Goal: Task Accomplishment & Management: Complete application form

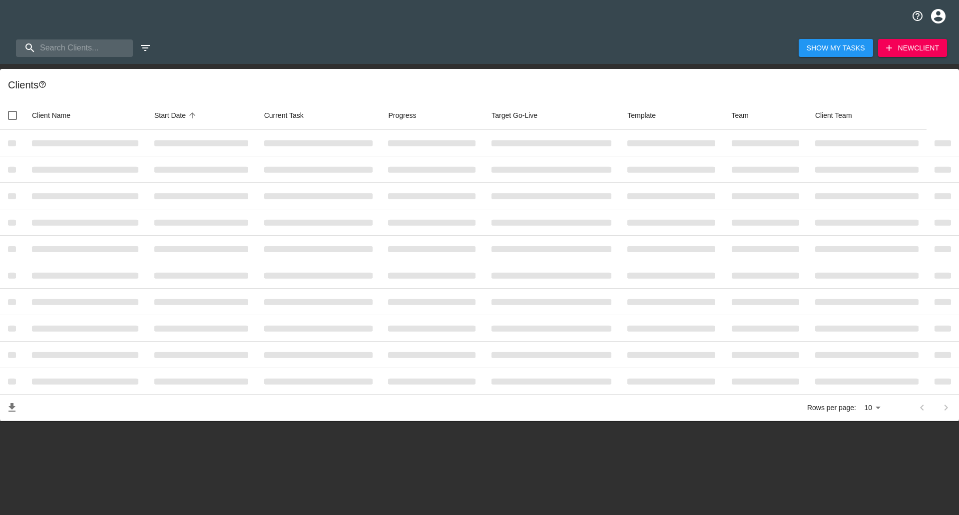
select select "10"
click at [79, 43] on input "search" at bounding box center [70, 47] width 108 height 17
type input "nissan"
click at [939, 16] on icon "profile" at bounding box center [938, 15] width 14 height 14
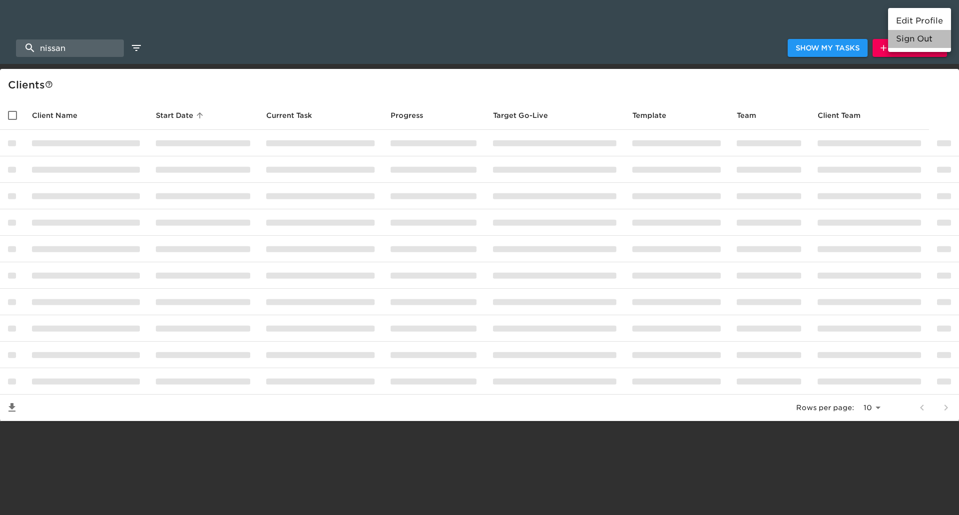
click at [914, 42] on li "Sign Out" at bounding box center [919, 39] width 63 height 18
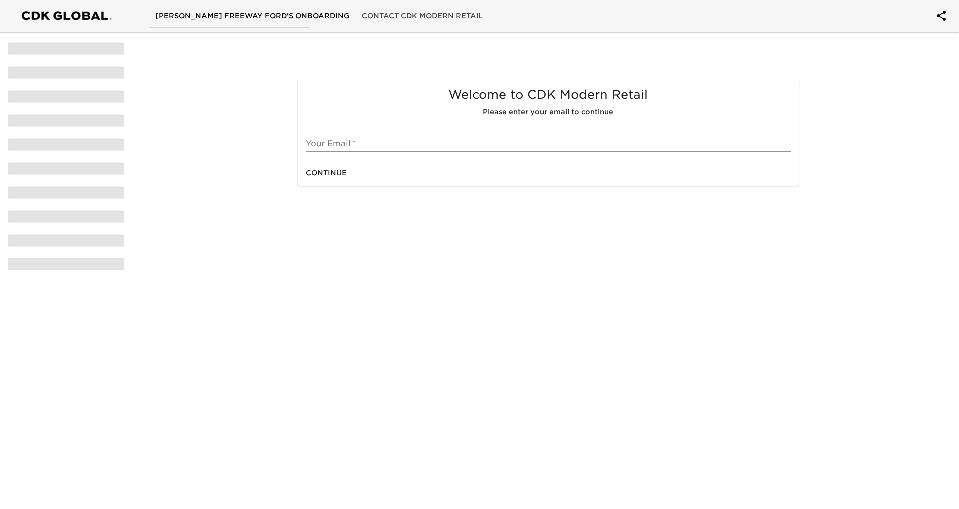
click at [347, 146] on input "text" at bounding box center [548, 144] width 484 height 16
type input "Shresta.Mandala@cdk.com"
click at [347, 174] on button "Continue" at bounding box center [326, 173] width 49 height 18
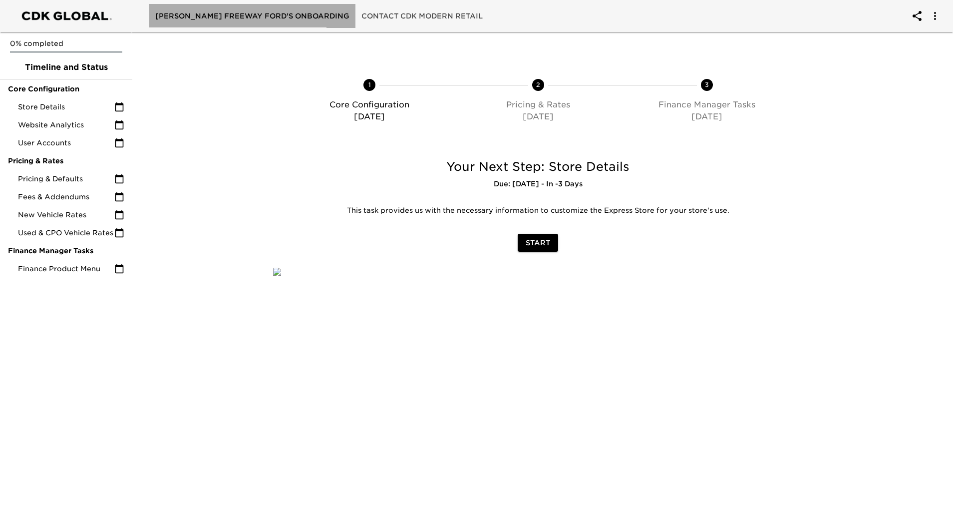
click at [322, 17] on button "Barbee's Freeway Ford's Onboarding" at bounding box center [252, 16] width 206 height 24
click at [934, 19] on icon "account of current user" at bounding box center [935, 16] width 12 height 12
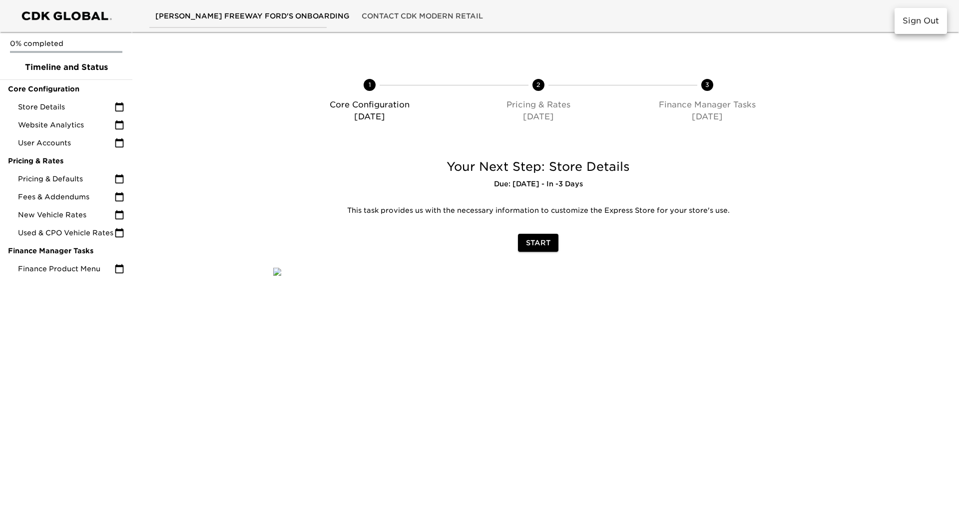
click at [67, 109] on div at bounding box center [479, 257] width 959 height 515
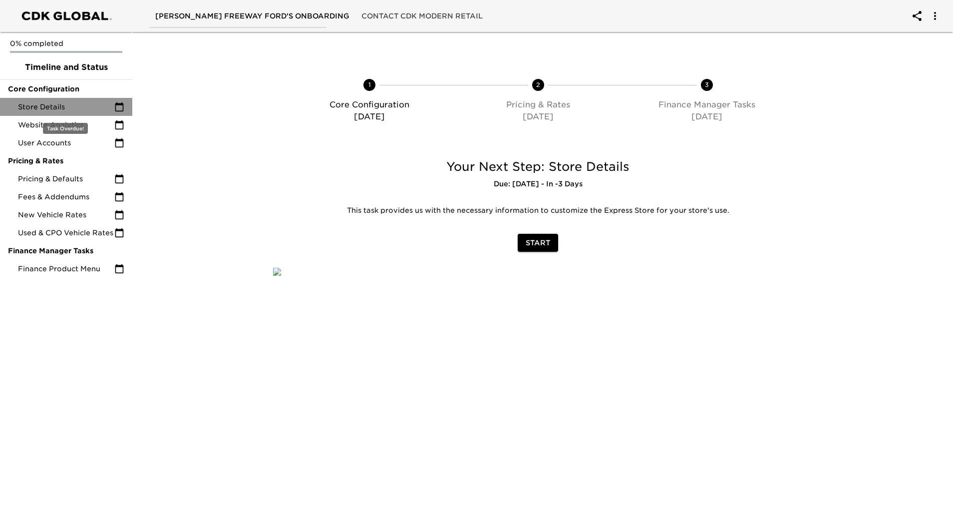
click at [52, 103] on span "Store Details" at bounding box center [66, 107] width 96 height 10
